Goal: Transaction & Acquisition: Subscribe to service/newsletter

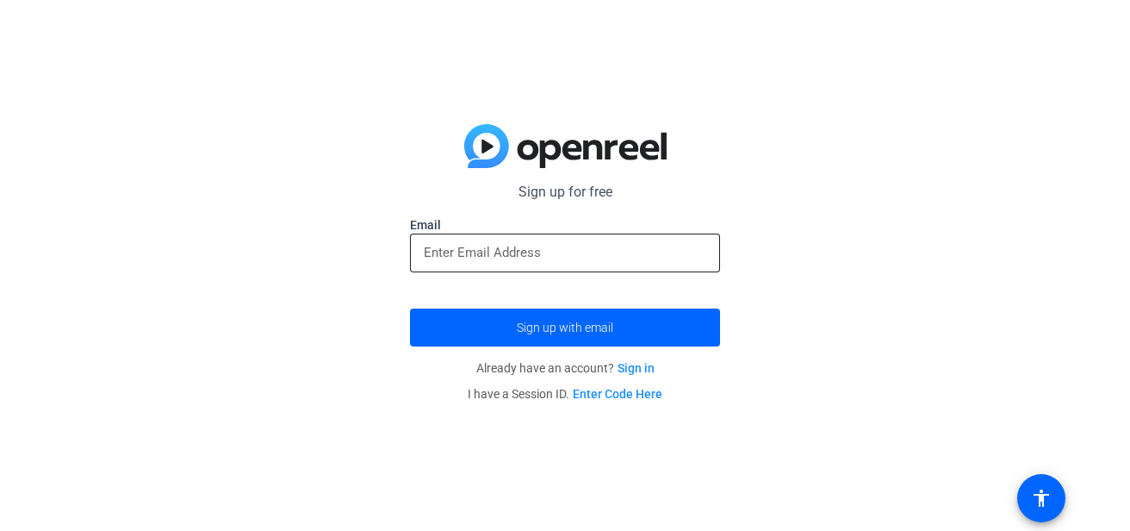
click at [504, 243] on input "email" at bounding box center [565, 252] width 283 height 21
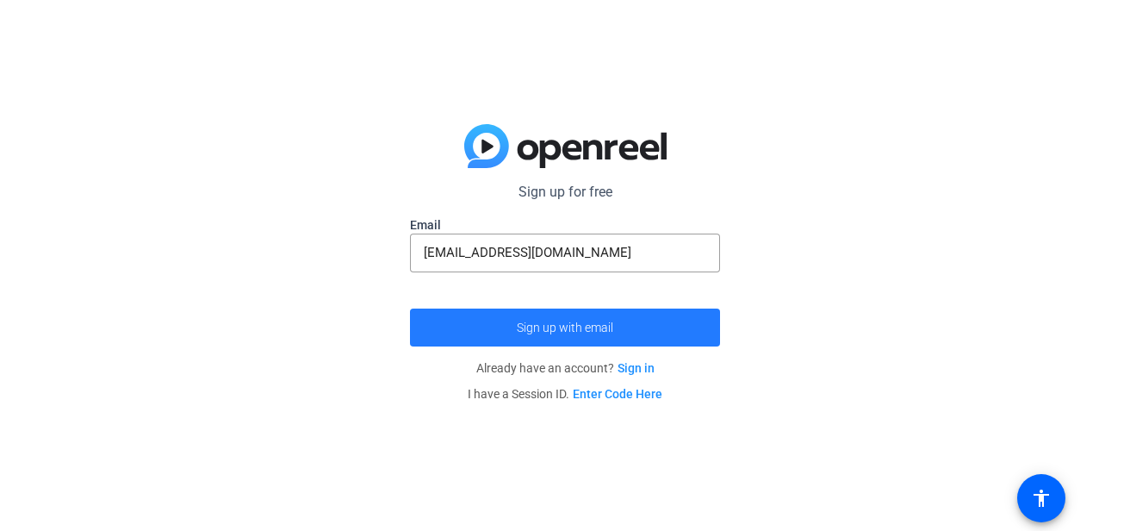
click at [586, 327] on span "Sign up with email" at bounding box center [565, 327] width 96 height 0
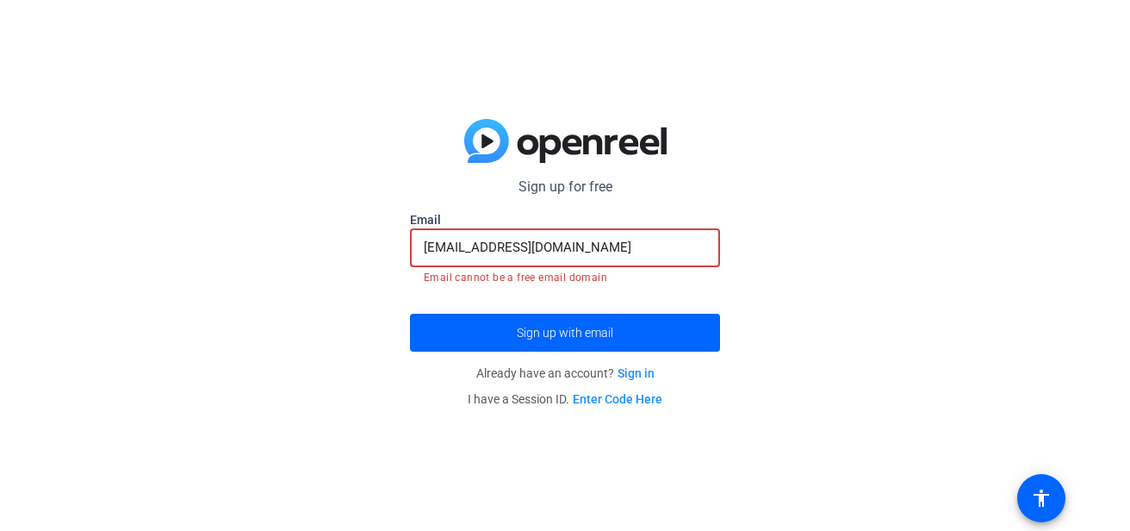
click at [475, 252] on input "[EMAIL_ADDRESS][DOMAIN_NAME]" at bounding box center [565, 247] width 283 height 21
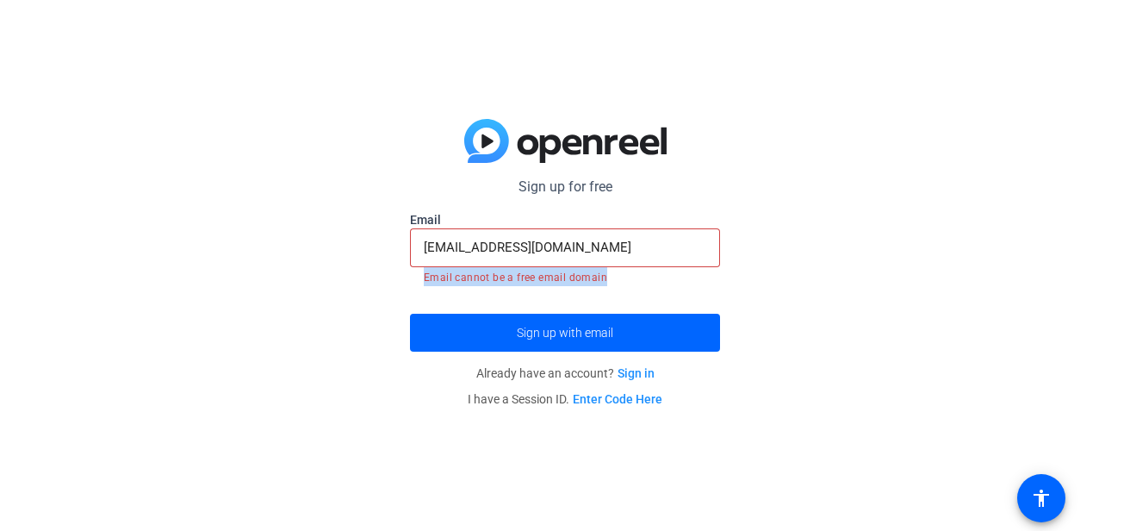
drag, startPoint x: 426, startPoint y: 277, endPoint x: 637, endPoint y: 276, distance: 210.2
click at [637, 276] on mat-error "Email cannot be a free email domain" at bounding box center [565, 276] width 283 height 19
click at [609, 246] on input "[EMAIL_ADDRESS][DOMAIN_NAME]" at bounding box center [565, 247] width 283 height 21
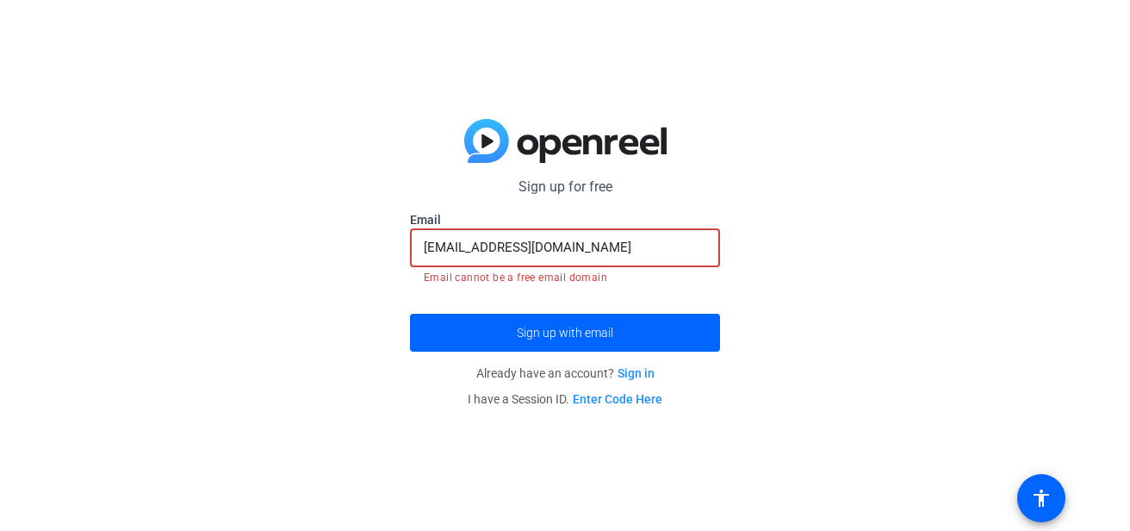
drag, startPoint x: 508, startPoint y: 246, endPoint x: 321, endPoint y: 249, distance: 187.8
click at [321, 249] on div "Sign up for free Email [EMAIL_ADDRESS][DOMAIN_NAME] Email cannot be a free emai…" at bounding box center [565, 265] width 1130 height 531
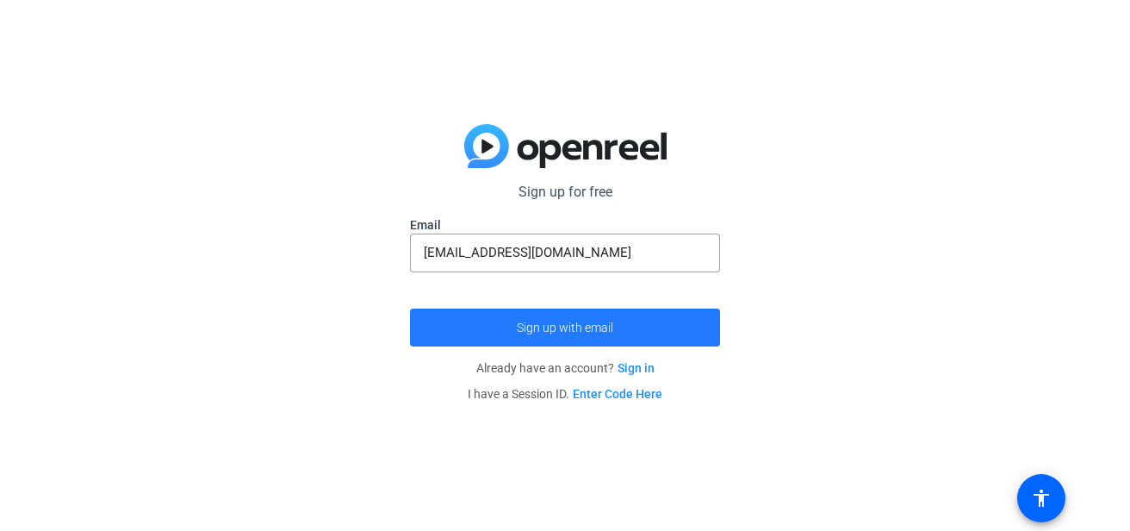
click at [509, 324] on span "submit" at bounding box center [565, 327] width 310 height 41
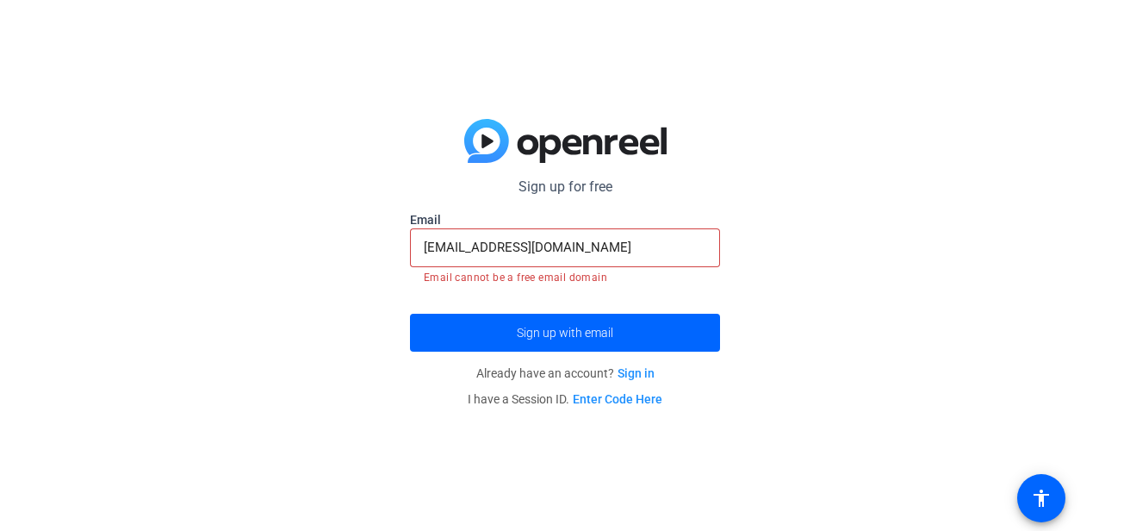
click at [485, 122] on img at bounding box center [565, 141] width 202 height 45
drag, startPoint x: 603, startPoint y: 249, endPoint x: 275, endPoint y: 244, distance: 328.3
click at [275, 244] on div "Sign up for free Email [EMAIL_ADDRESS][DOMAIN_NAME] Email cannot be a free emai…" at bounding box center [565, 265] width 1130 height 531
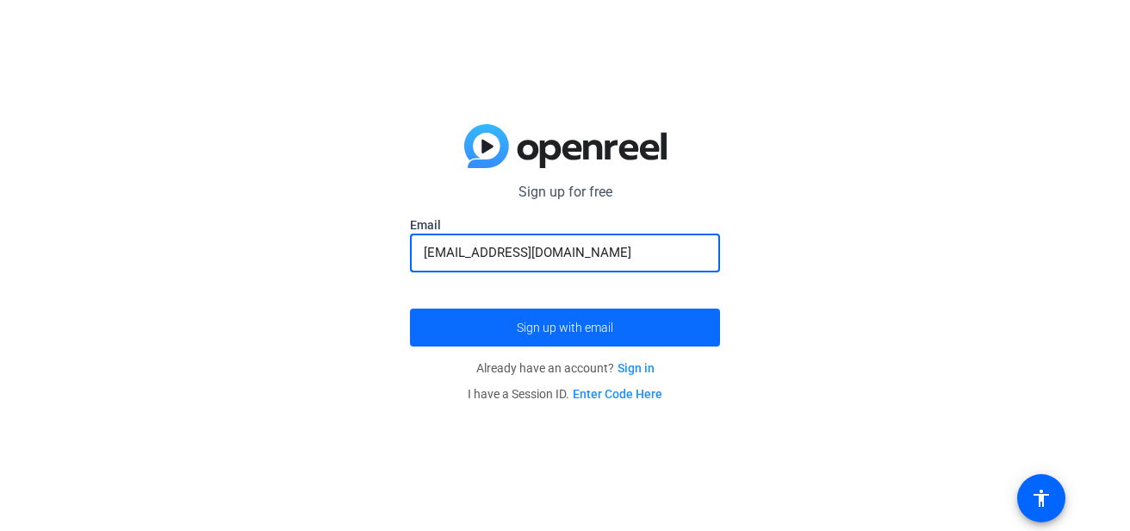
type input "[EMAIL_ADDRESS][DOMAIN_NAME]"
click at [548, 334] on span "submit" at bounding box center [565, 327] width 310 height 41
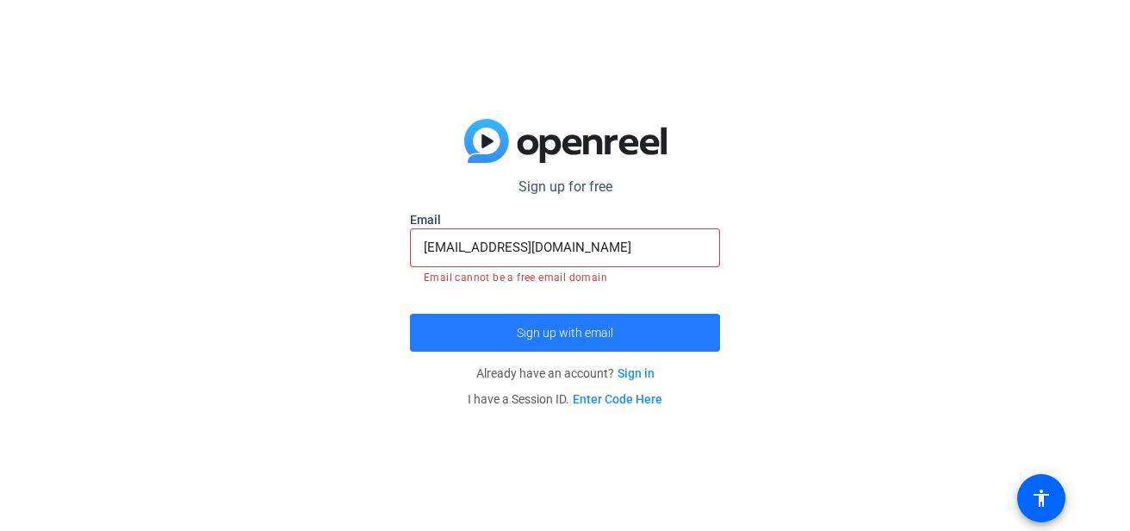
click at [548, 333] on span "Sign up with email" at bounding box center [565, 333] width 96 height 0
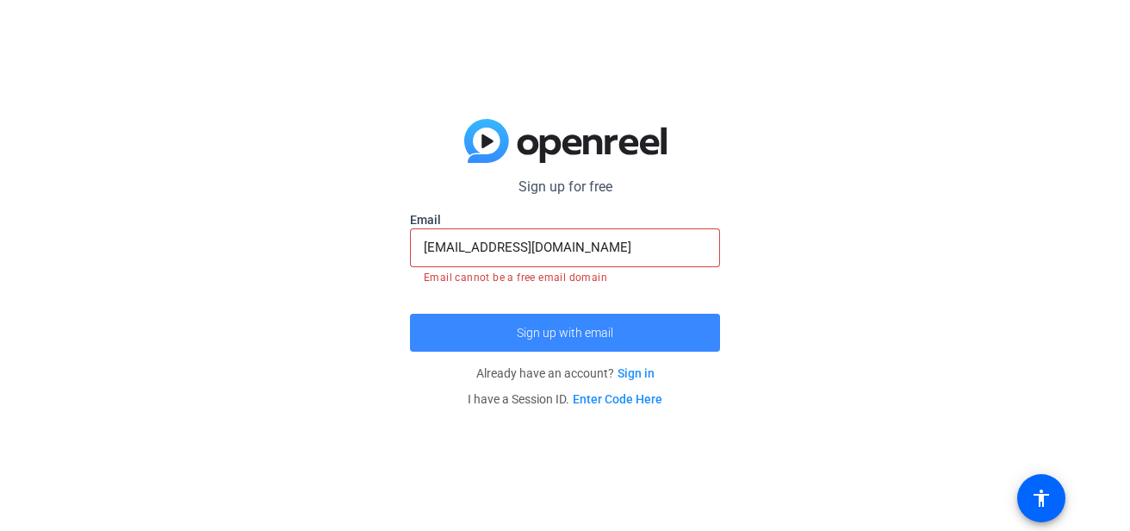
click at [548, 333] on span "Sign up with email" at bounding box center [565, 333] width 96 height 0
